Goal: Information Seeking & Learning: Learn about a topic

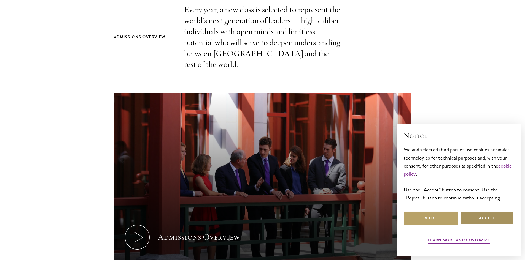
click at [485, 218] on button "Accept" at bounding box center [487, 218] width 54 height 13
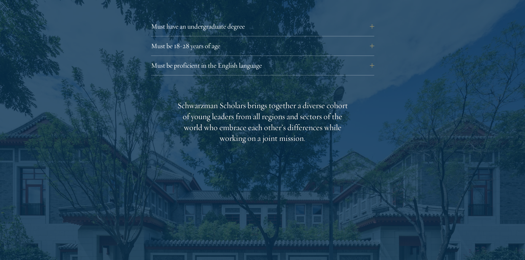
scroll to position [964, 0]
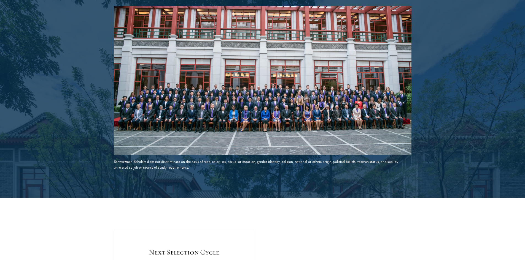
click at [352, 80] on img at bounding box center [262, 80] width 297 height 149
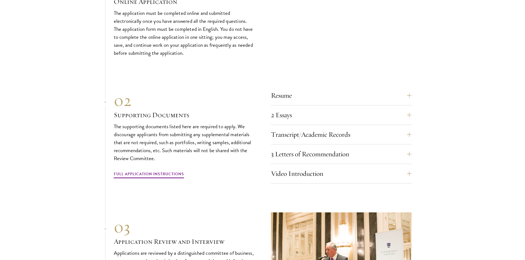
scroll to position [1680, 0]
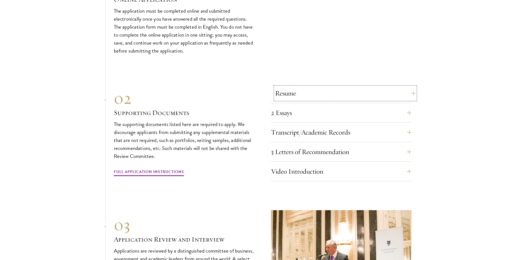
click at [379, 87] on button "Resume" at bounding box center [345, 93] width 140 height 13
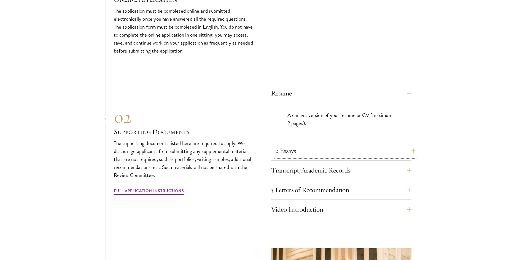
click at [381, 144] on button "2 Essays" at bounding box center [345, 150] width 140 height 13
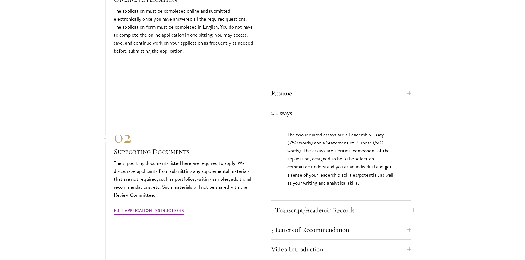
click at [397, 204] on button "Transcript/Academic Records" at bounding box center [345, 210] width 140 height 13
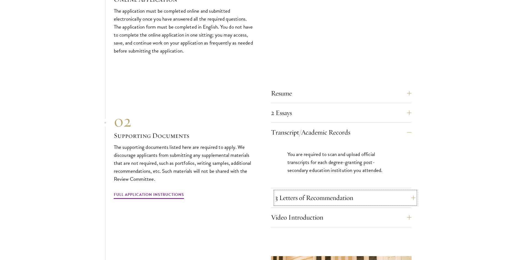
click at [382, 191] on button "3 Letters of Recommendation" at bounding box center [345, 197] width 140 height 13
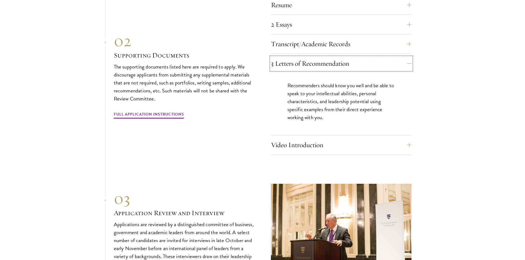
scroll to position [1790, 0]
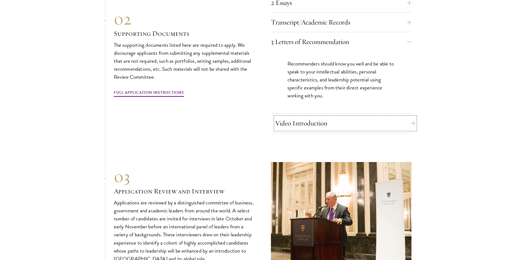
click at [386, 117] on button "Video Introduction" at bounding box center [345, 123] width 140 height 13
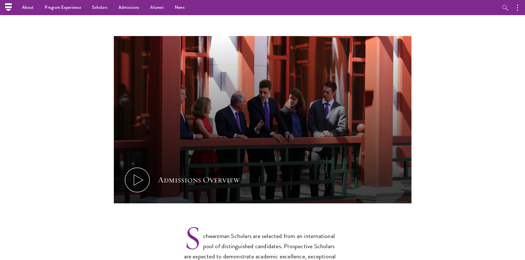
scroll to position [0, 0]
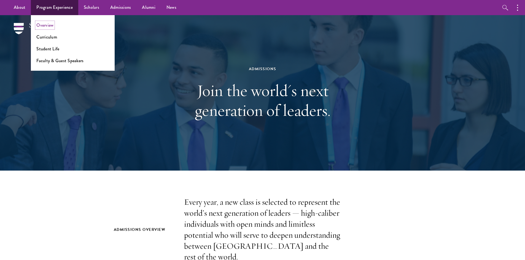
click at [39, 26] on link "Overview" at bounding box center [44, 25] width 17 height 6
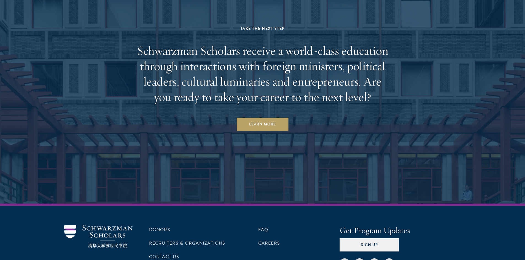
scroll to position [2856, 0]
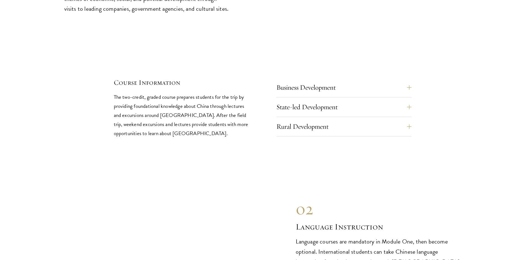
scroll to position [2396, 0]
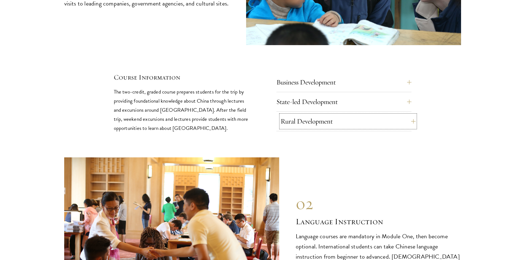
click at [397, 115] on button "Rural Development" at bounding box center [347, 121] width 135 height 13
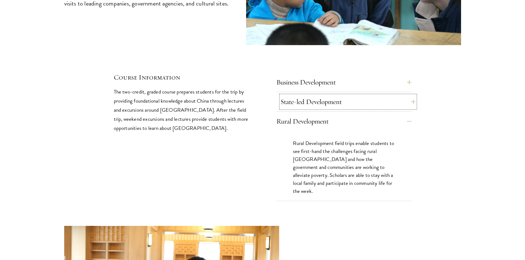
click at [399, 95] on button "State-led Development" at bounding box center [347, 101] width 135 height 13
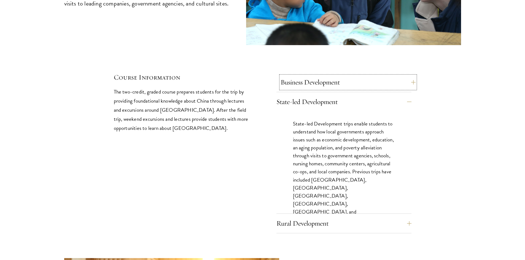
click at [409, 76] on button "Business Development" at bounding box center [347, 82] width 135 height 13
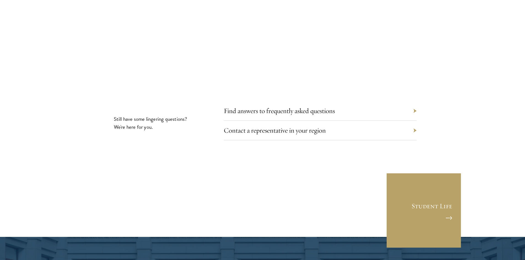
scroll to position [3222, 0]
